Goal: Task Accomplishment & Management: Manage account settings

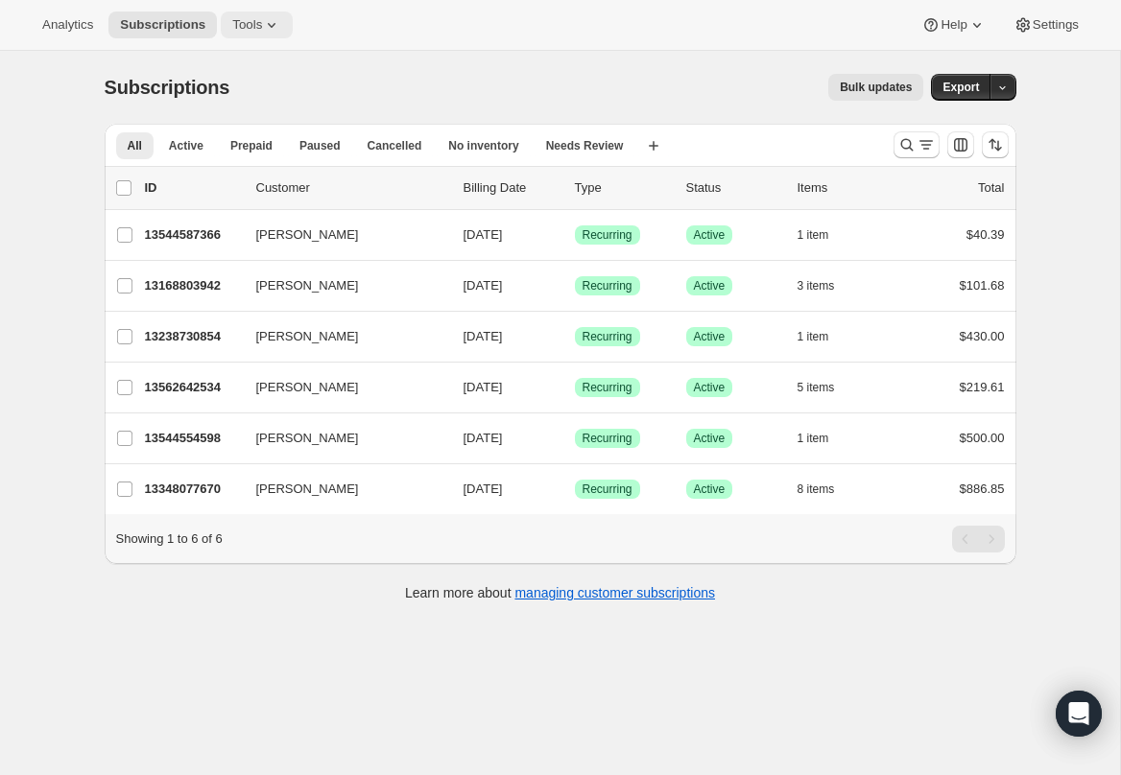
click at [240, 26] on span "Tools" at bounding box center [247, 24] width 30 height 15
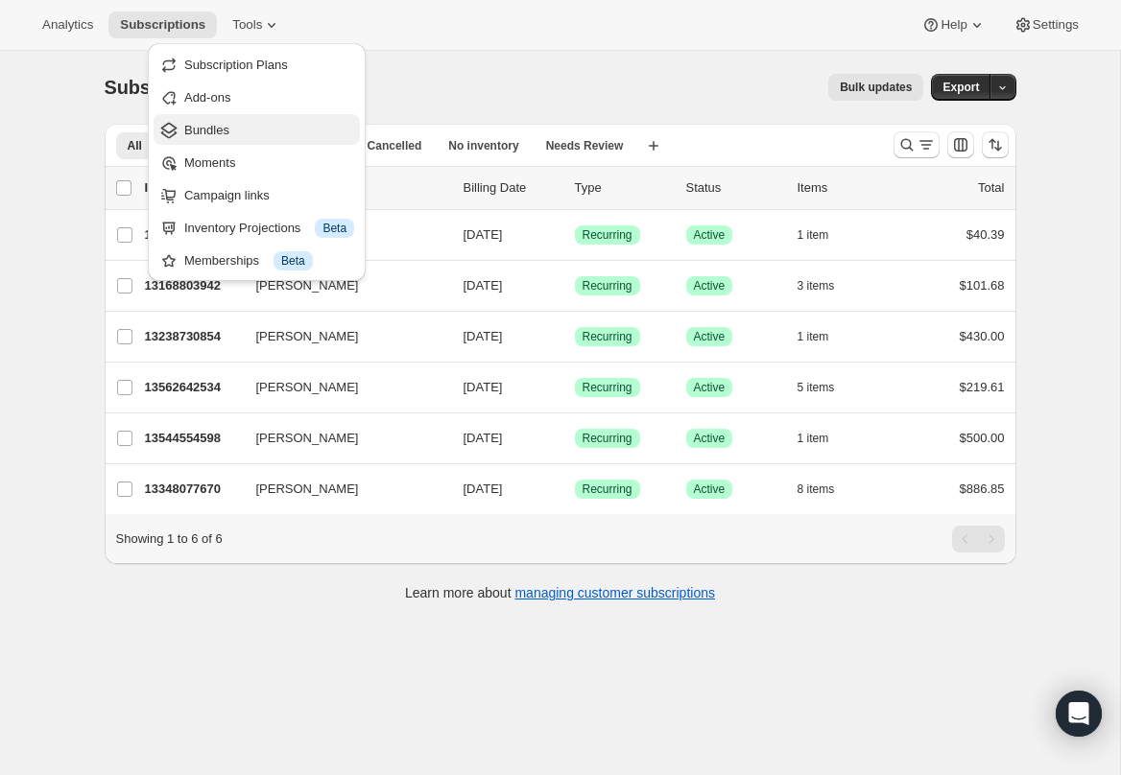
drag, startPoint x: 252, startPoint y: 95, endPoint x: 231, endPoint y: 122, distance: 34.2
click at [237, 120] on ul "Subscription Plans Add-ons Bundles Moments Campaign links Inventory Projections…" at bounding box center [257, 162] width 206 height 226
click at [231, 122] on span "Bundles" at bounding box center [269, 130] width 170 height 19
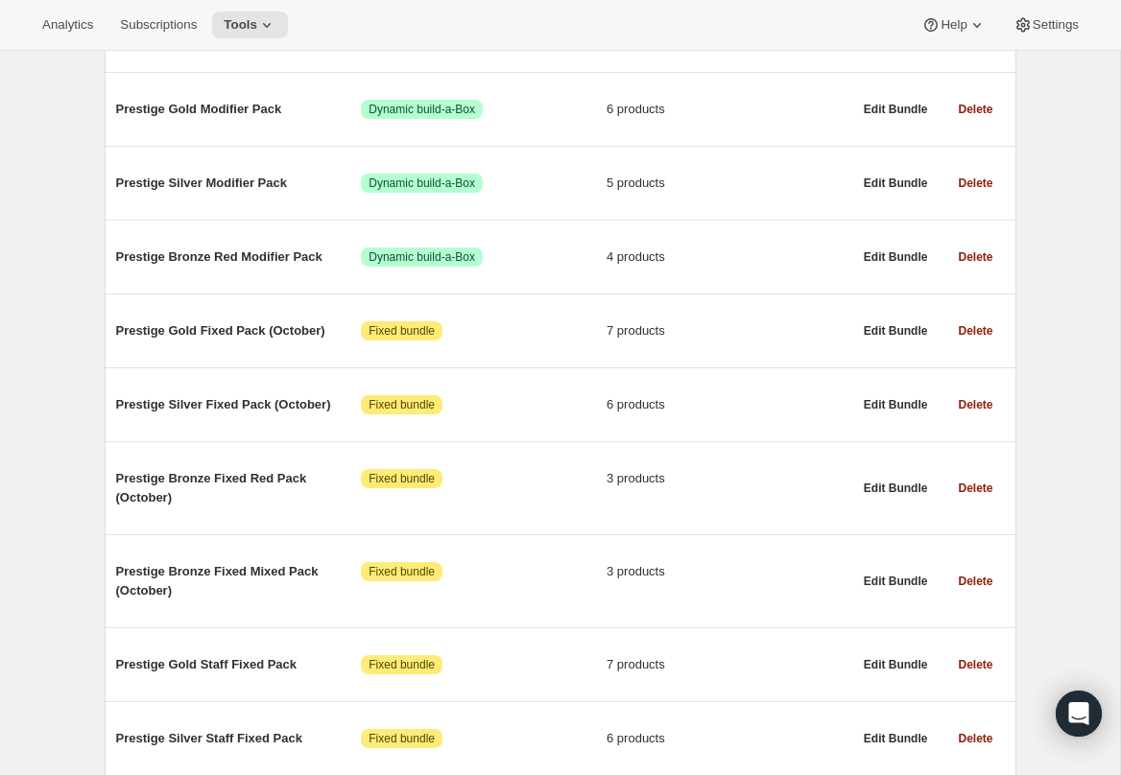
scroll to position [333, 0]
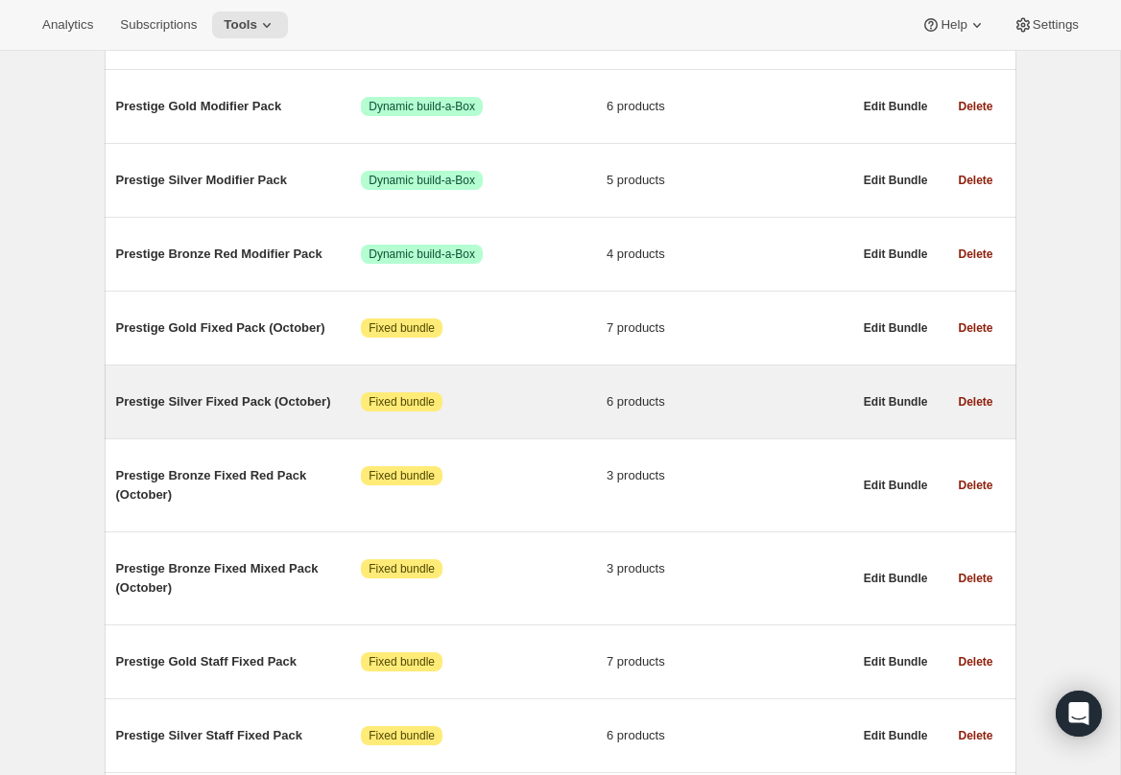
click at [306, 409] on span "Prestige Silver Fixed Pack (October)" at bounding box center [239, 401] width 246 height 19
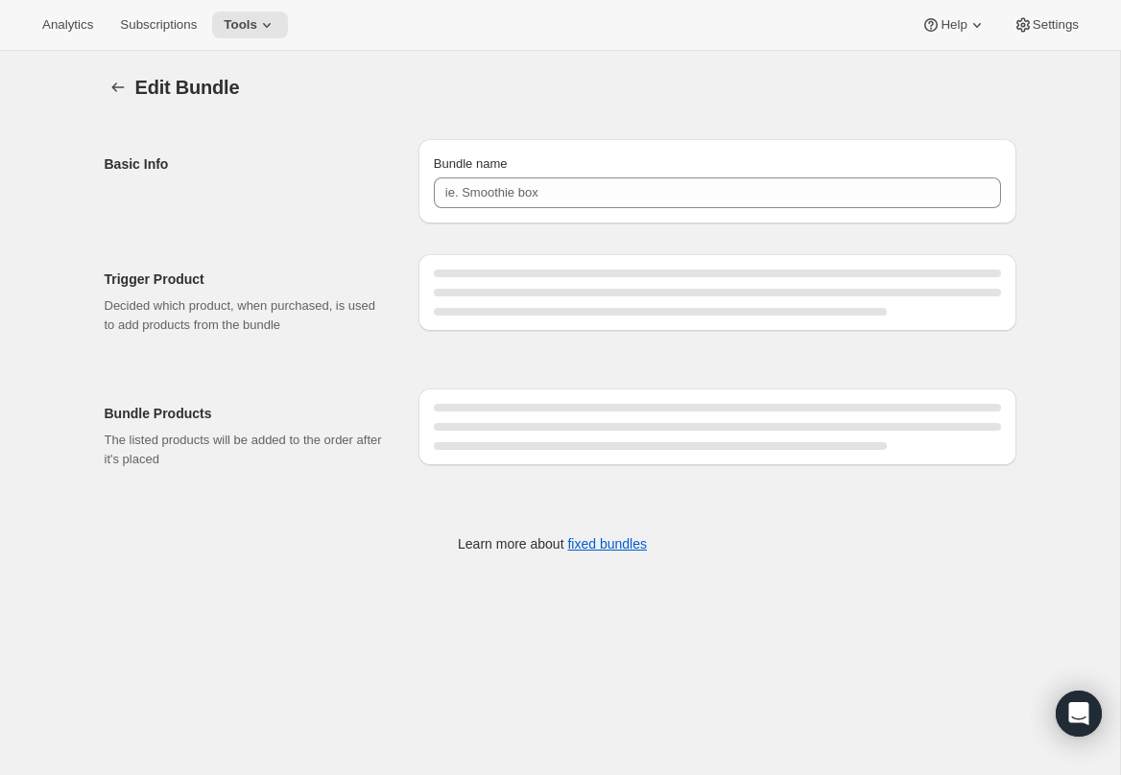
type input "Prestige Silver Fixed Pack (October)"
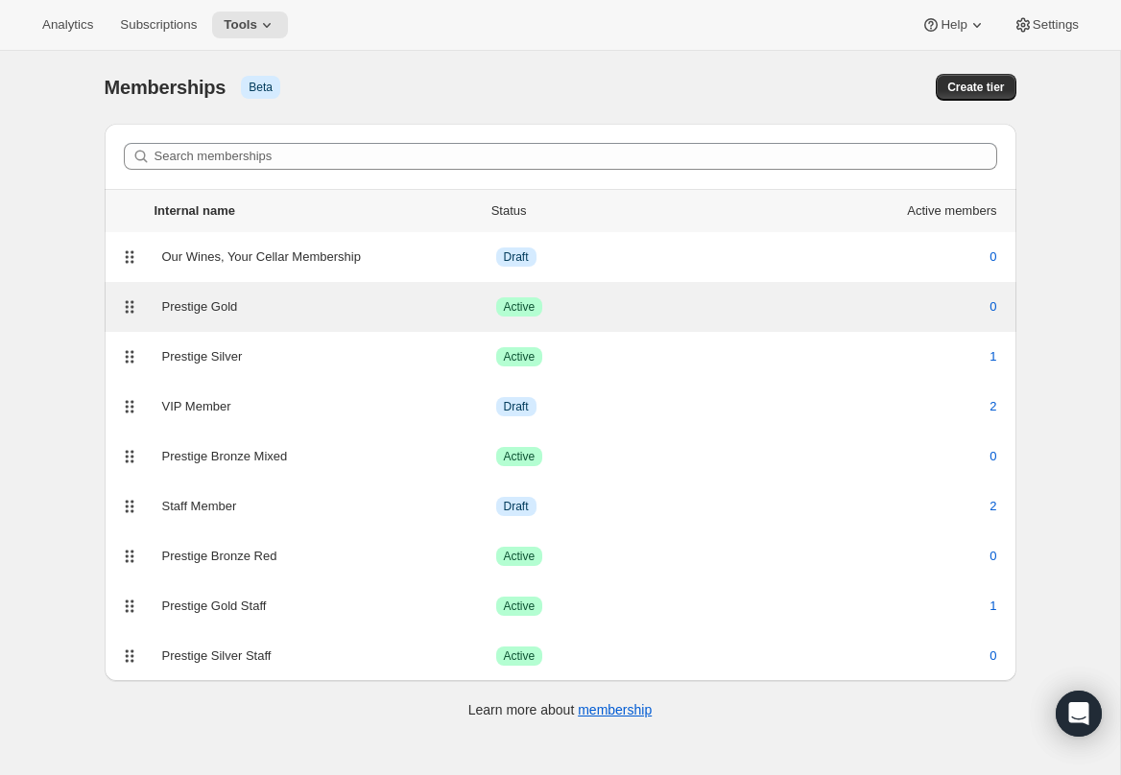
click at [367, 312] on div "Prestige Gold" at bounding box center [329, 306] width 334 height 19
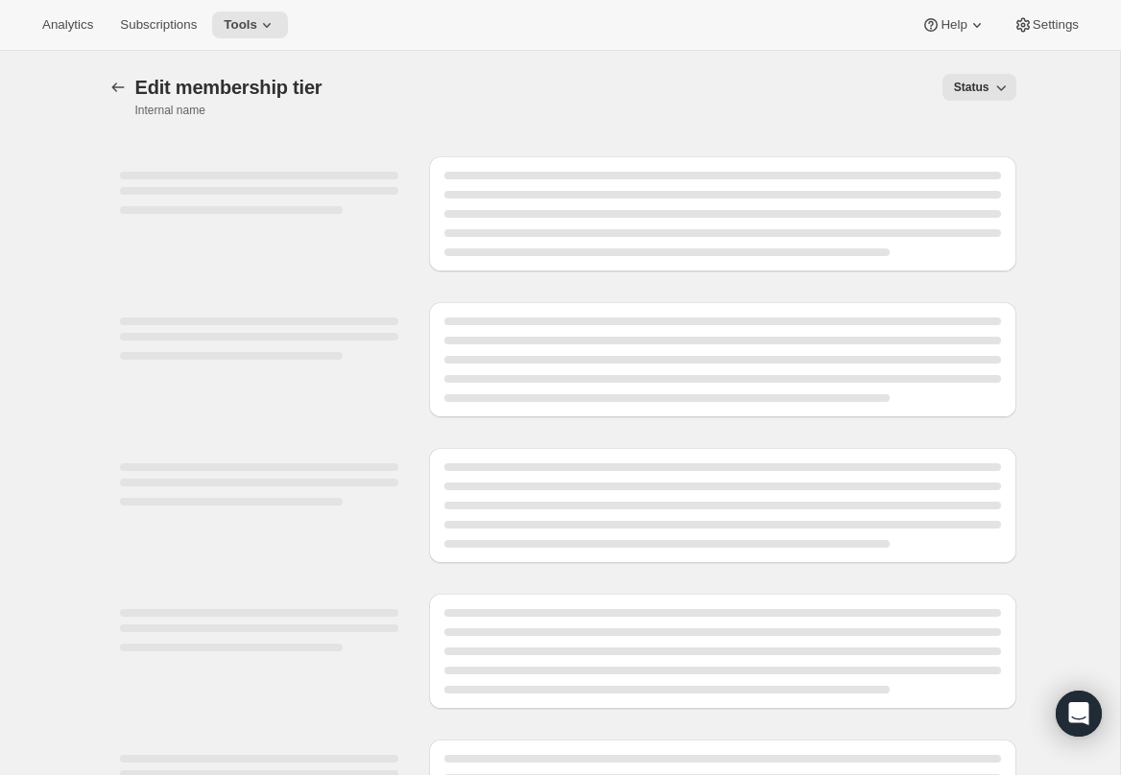
select select "products"
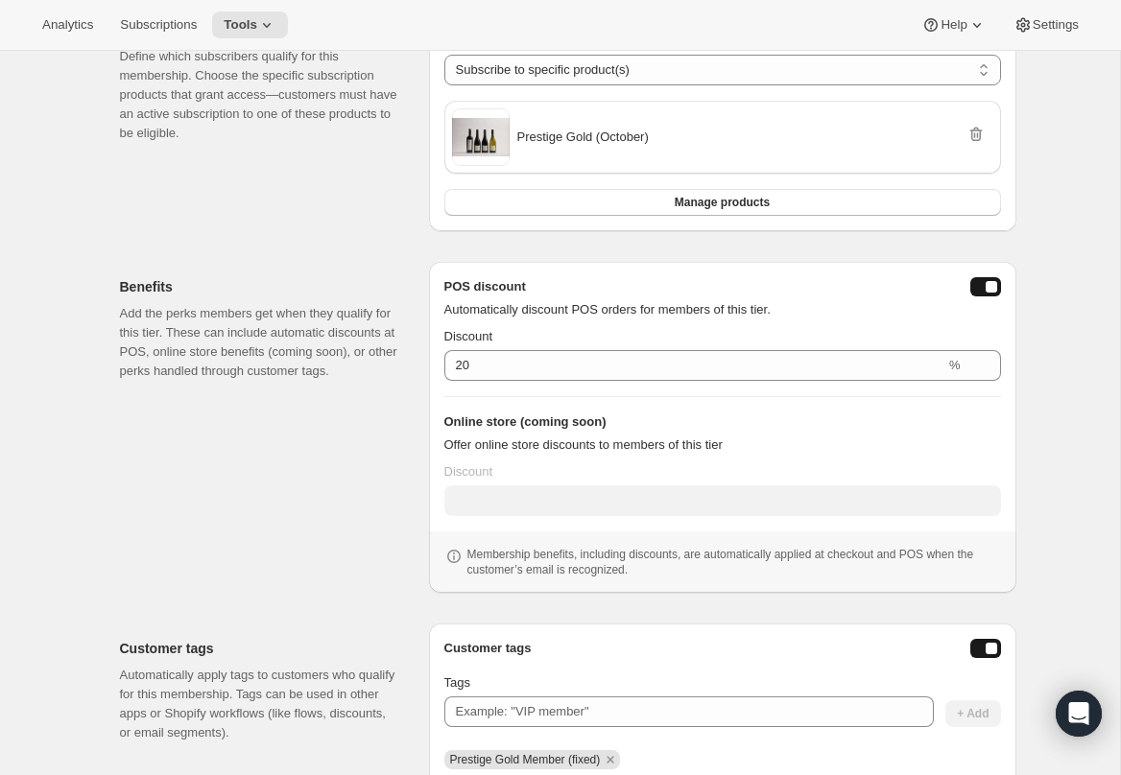
scroll to position [385, 0]
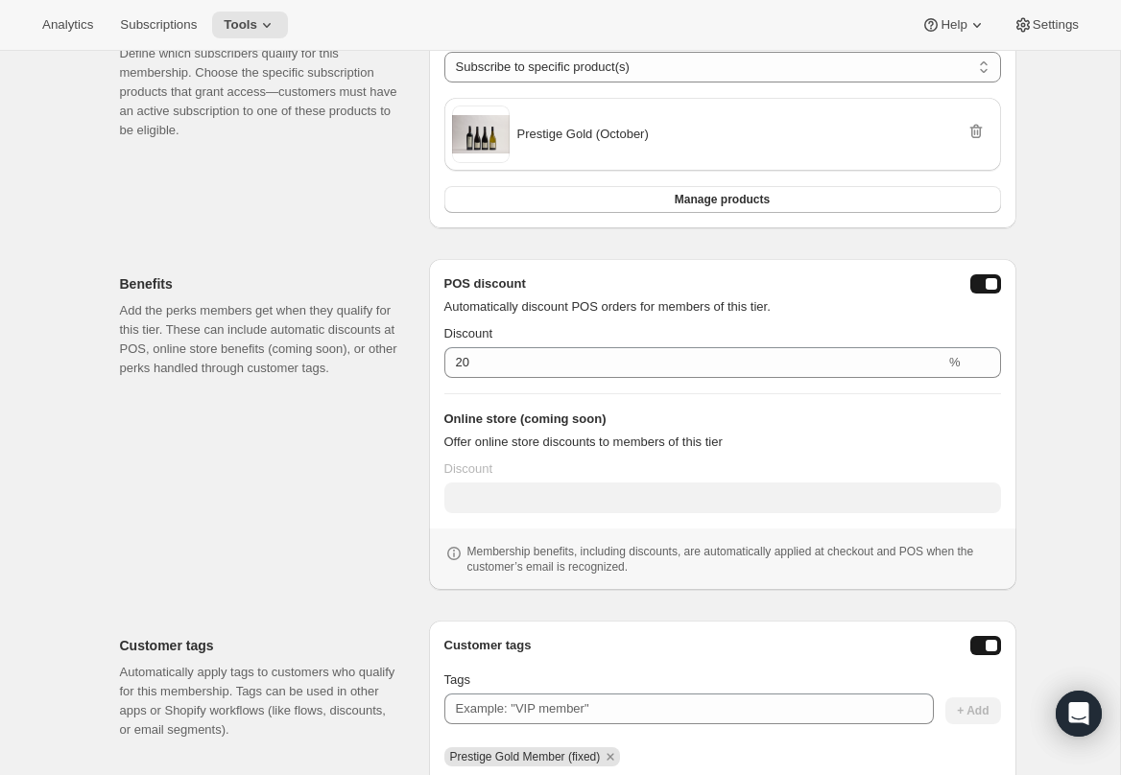
click at [209, 287] on h2 "Benefits" at bounding box center [259, 283] width 278 height 19
